Goal: Information Seeking & Learning: Learn about a topic

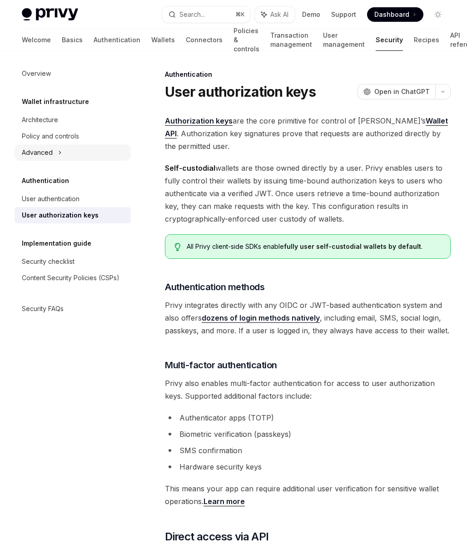
click at [70, 156] on div "Advanced" at bounding box center [73, 152] width 116 height 16
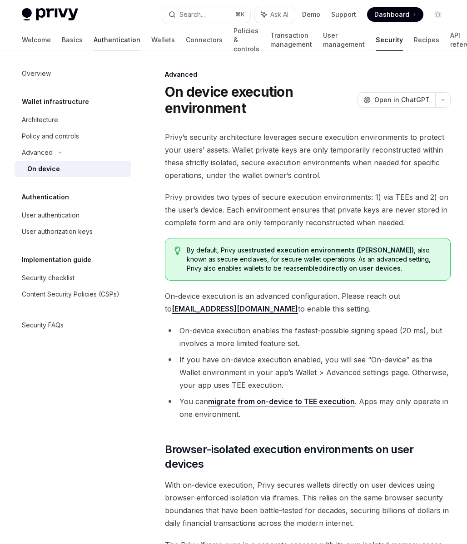
click at [94, 40] on link "Authentication" at bounding box center [117, 40] width 47 height 22
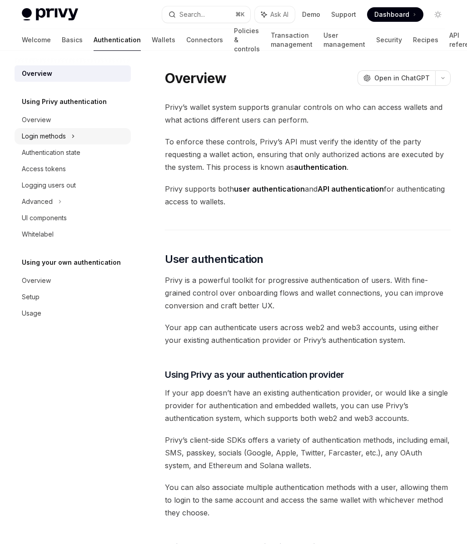
click at [89, 135] on div "Login methods" at bounding box center [73, 136] width 116 height 16
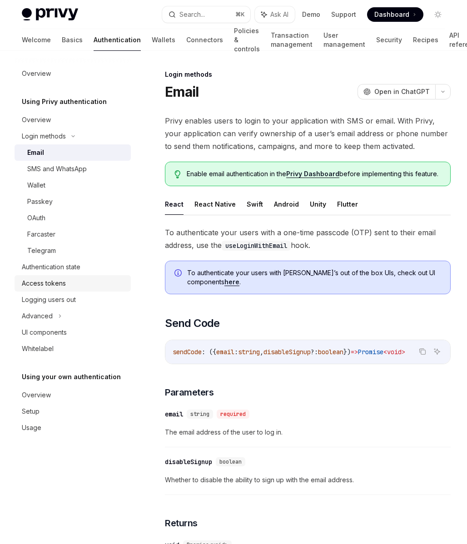
click at [86, 286] on div "Access tokens" at bounding box center [74, 283] width 104 height 11
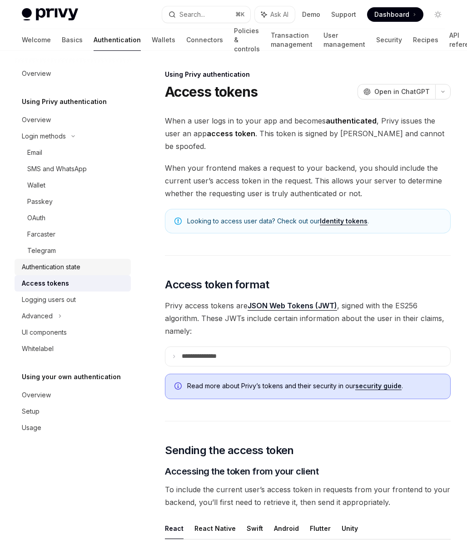
click at [87, 266] on div "Authentication state" at bounding box center [74, 267] width 104 height 11
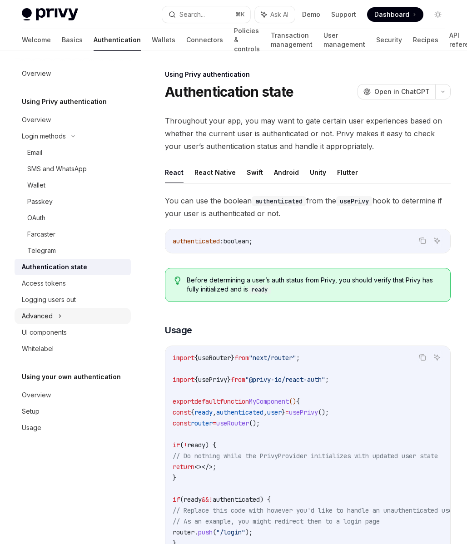
click at [86, 309] on div "Advanced" at bounding box center [73, 316] width 116 height 16
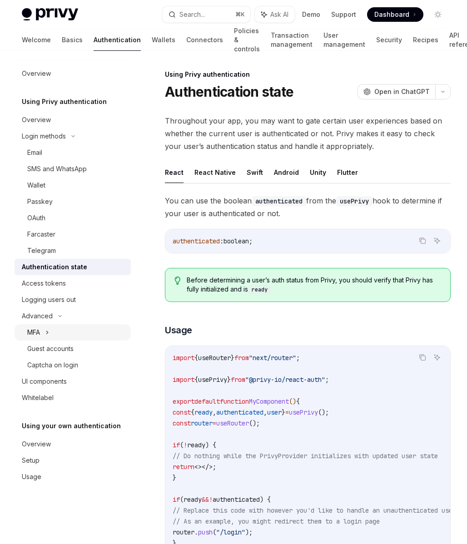
click at [86, 331] on div "MFA" at bounding box center [73, 332] width 116 height 16
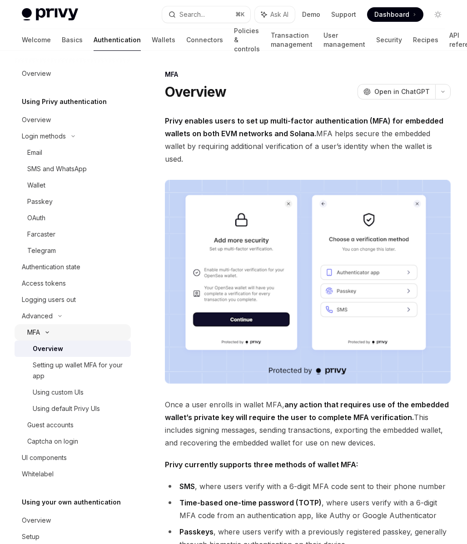
click at [88, 330] on div "MFA" at bounding box center [73, 332] width 116 height 16
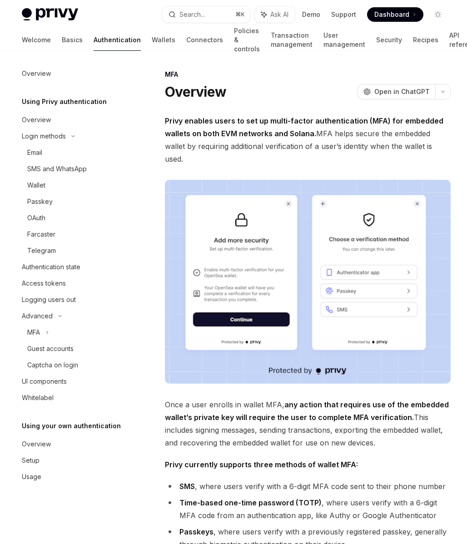
click at [94, 46] on link "Authentication" at bounding box center [117, 40] width 47 height 22
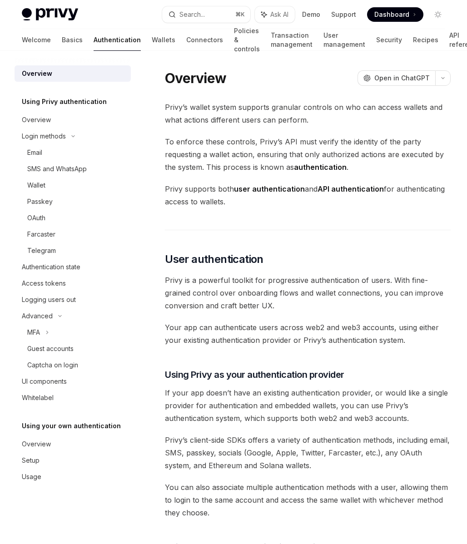
click at [94, 44] on link "Authentication" at bounding box center [117, 40] width 47 height 22
click at [152, 39] on link "Wallets" at bounding box center [164, 40] width 24 height 22
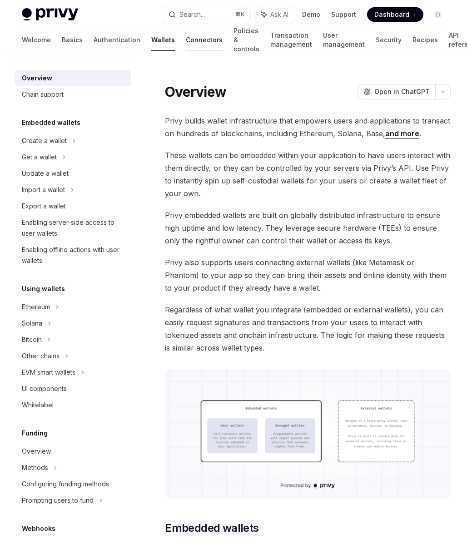
click at [186, 41] on link "Connectors" at bounding box center [204, 40] width 37 height 22
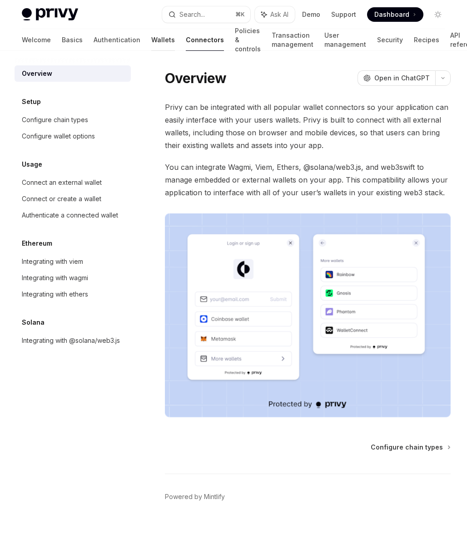
click at [151, 44] on link "Wallets" at bounding box center [163, 40] width 24 height 22
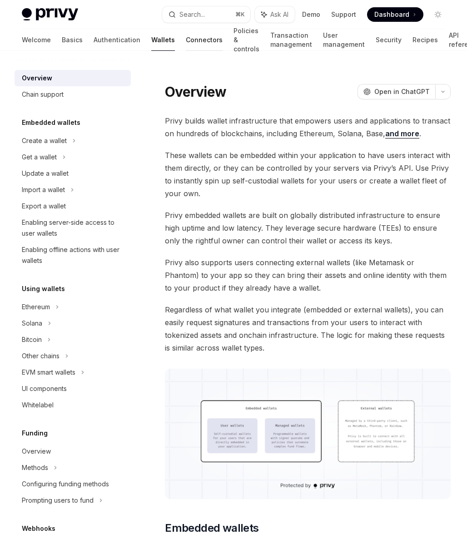
click at [186, 43] on link "Connectors" at bounding box center [204, 40] width 37 height 22
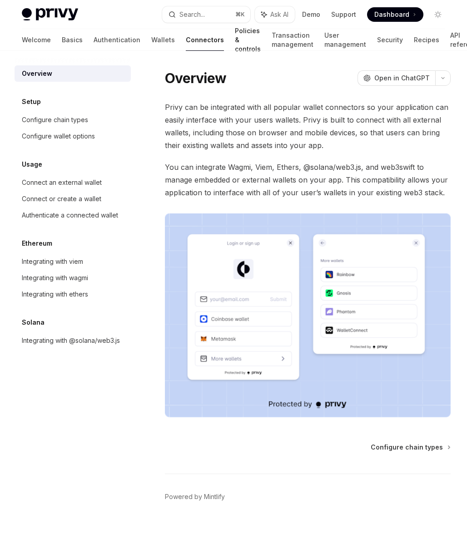
click at [235, 41] on link "Policies & controls" at bounding box center [248, 40] width 26 height 22
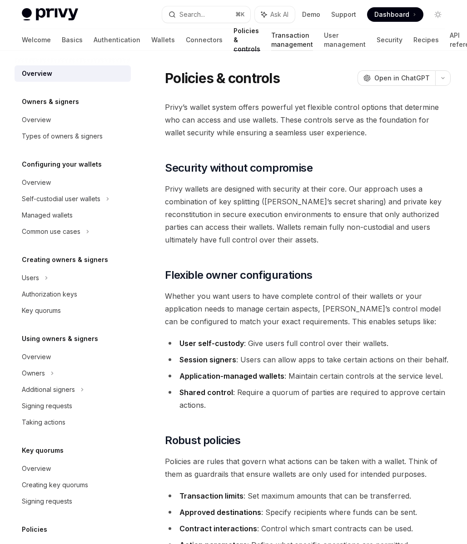
click at [271, 43] on link "Transaction management" at bounding box center [292, 40] width 42 height 22
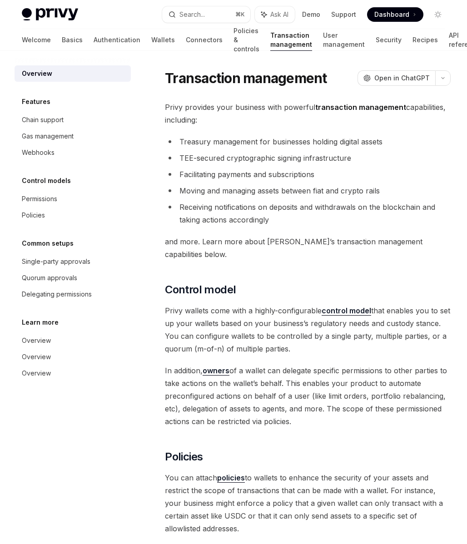
click at [291, 38] on div "Welcome Basics Authentication Wallets Connectors Policies & controls Transactio…" at bounding box center [251, 40] width 458 height 22
click at [323, 44] on link "User management" at bounding box center [344, 40] width 42 height 22
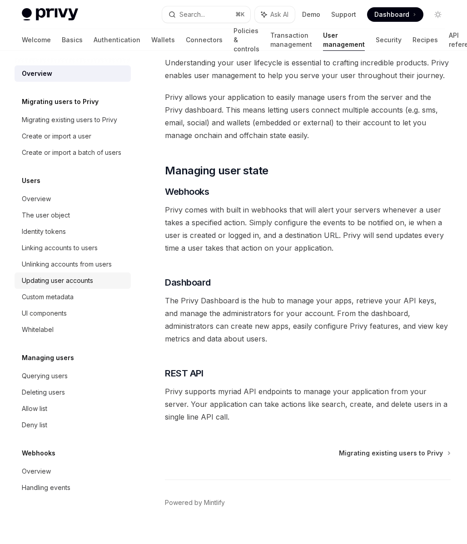
scroll to position [59, 0]
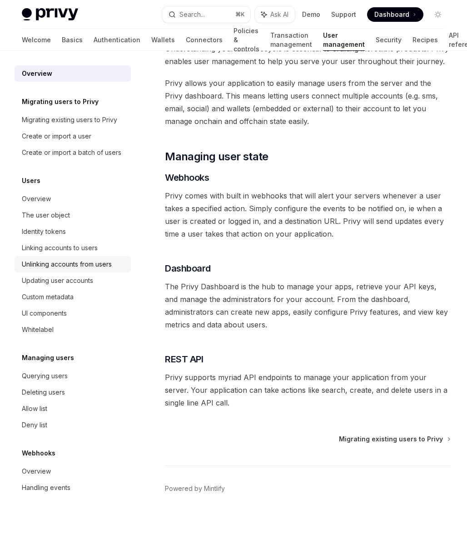
click at [55, 268] on div "Unlinking accounts from users" at bounding box center [67, 264] width 90 height 11
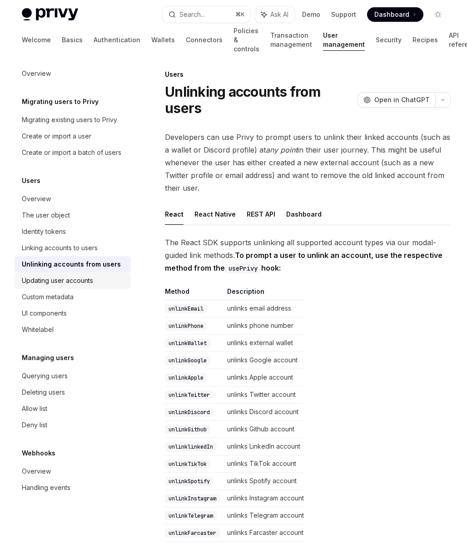
click at [56, 287] on link "Updating user accounts" at bounding box center [73, 280] width 116 height 16
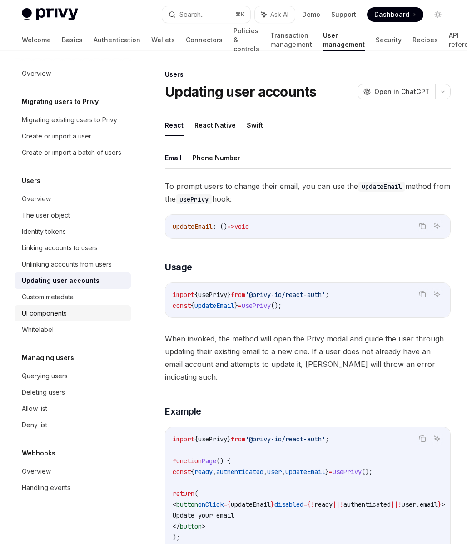
click at [57, 311] on div "UI components" at bounding box center [44, 313] width 45 height 11
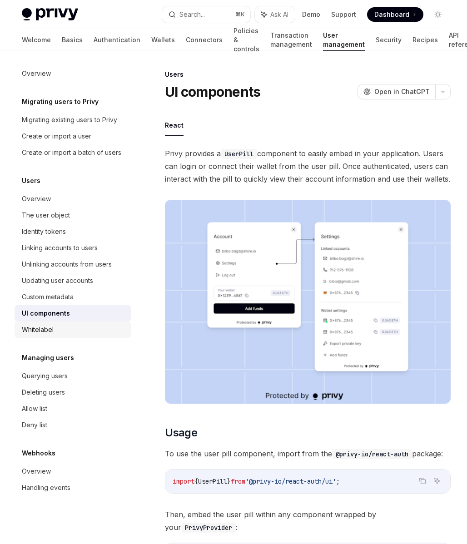
click at [57, 329] on div "Whitelabel" at bounding box center [74, 329] width 104 height 11
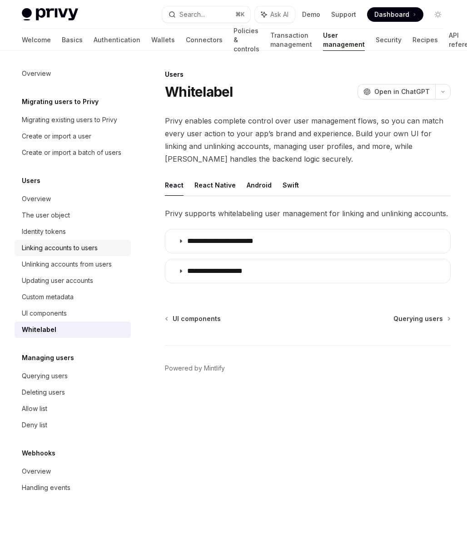
click at [62, 241] on link "Linking accounts to users" at bounding box center [73, 248] width 116 height 16
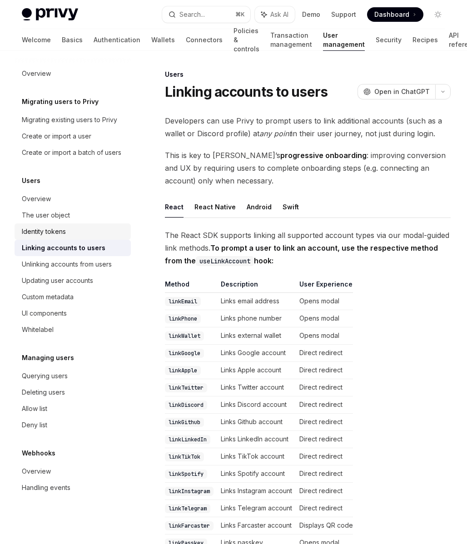
click at [60, 223] on link "Identity tokens" at bounding box center [73, 231] width 116 height 16
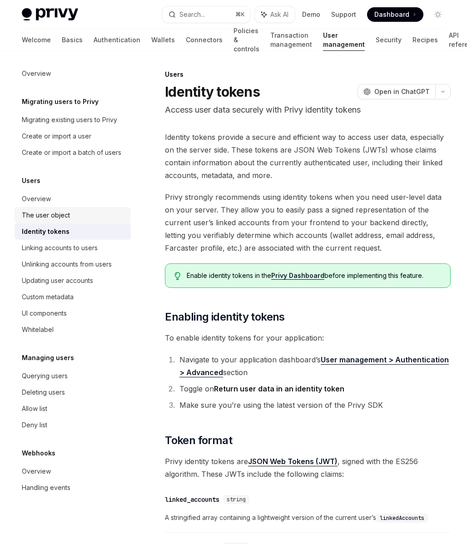
click at [64, 207] on link "The user object" at bounding box center [73, 215] width 116 height 16
type textarea "*"
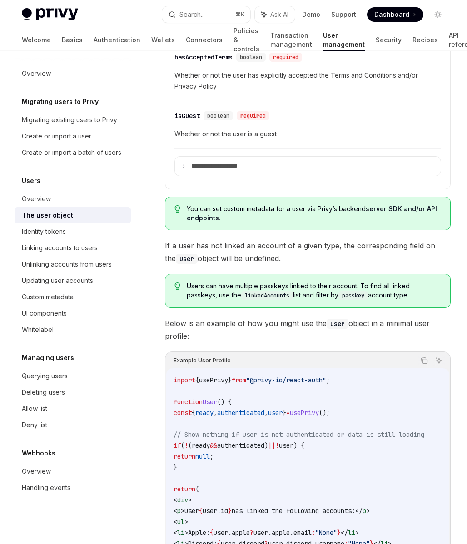
scroll to position [667, 0]
